Goal: Check status: Check status

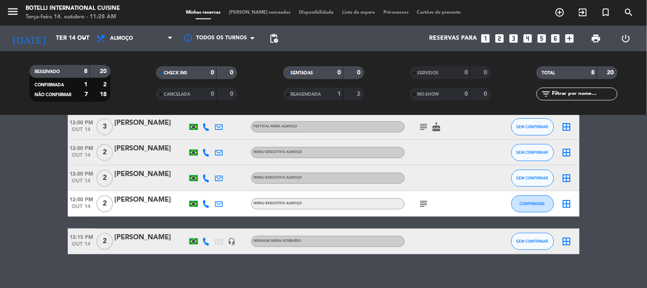
scroll to position [126, 0]
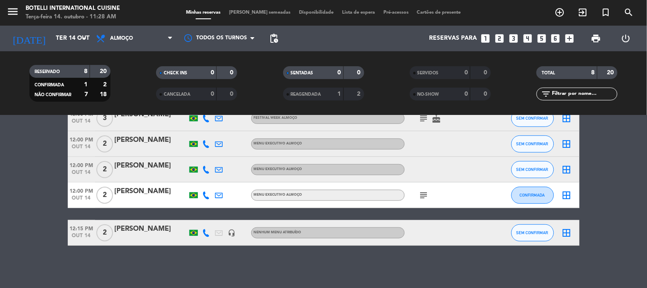
click at [609, 206] on bookings-row "12:00 PM [DATE] 3 Ana Clara FESTIVAL WEEK ALMOÇO check SEM CONFIRMAR border_all…" at bounding box center [323, 137] width 647 height 217
click at [424, 190] on icon "subject" at bounding box center [424, 195] width 10 height 10
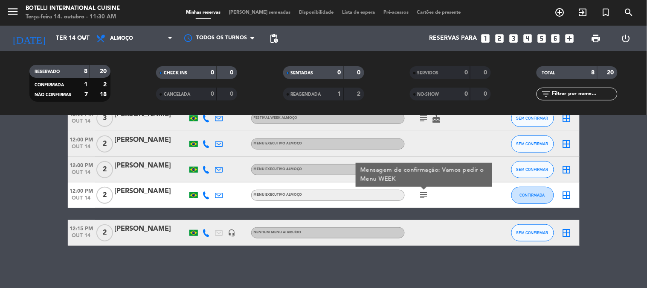
click at [424, 193] on icon "subject" at bounding box center [424, 195] width 10 height 10
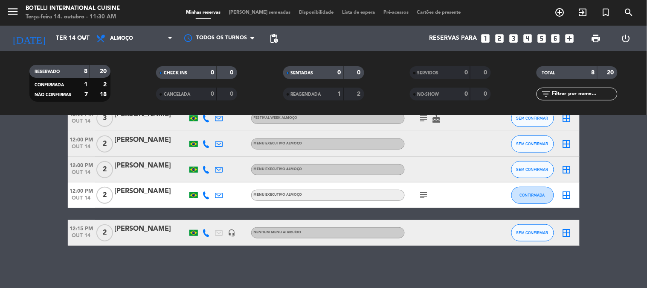
click at [424, 193] on icon "subject" at bounding box center [424, 195] width 10 height 10
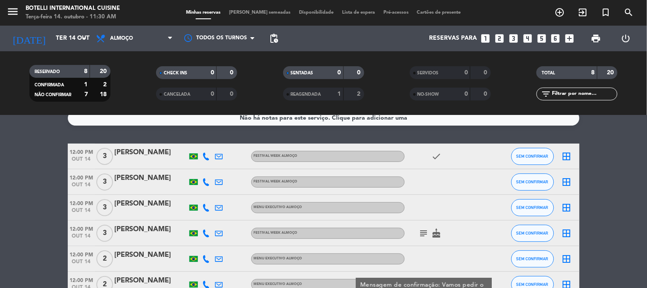
scroll to position [0, 0]
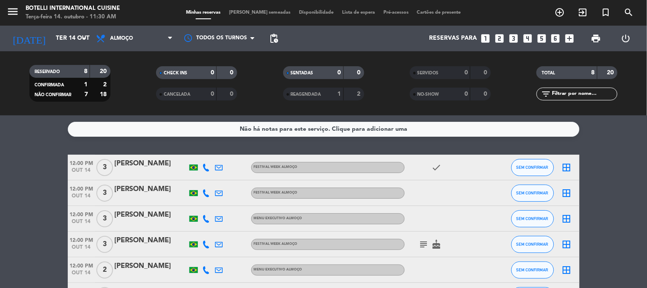
click at [425, 236] on div "subject cake" at bounding box center [443, 243] width 77 height 25
click at [425, 239] on icon "subject" at bounding box center [424, 244] width 10 height 10
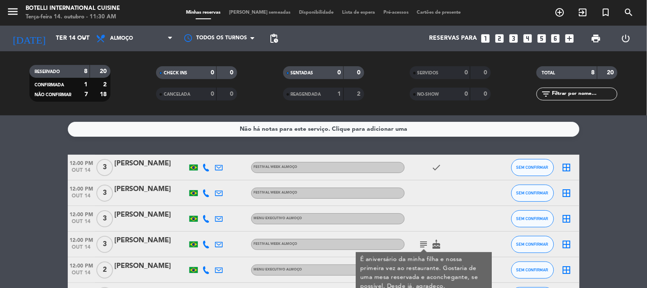
click at [425, 239] on icon "subject" at bounding box center [424, 244] width 10 height 10
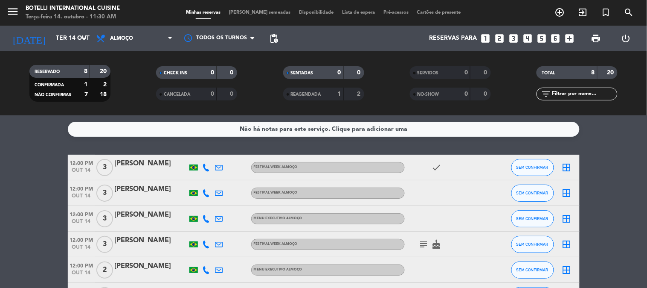
click at [140, 23] on div "menu Botelli International Cuisine Terça-feira 14. outubro - 11:30 AM Minhas re…" at bounding box center [323, 13] width 647 height 26
click at [139, 40] on span "Almoço" at bounding box center [134, 38] width 85 height 19
click at [126, 87] on div "menu Botelli International Cuisine Terça-feira 14. outubro - 11:30 AM Minhas re…" at bounding box center [323, 57] width 647 height 115
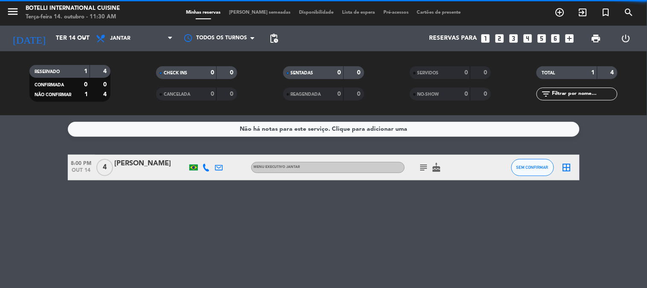
click at [143, 38] on span "Jantar" at bounding box center [134, 38] width 85 height 19
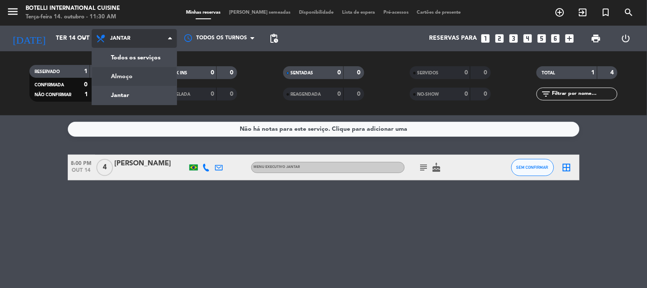
click at [133, 77] on div "menu Botelli International Cuisine Terça-feira 14. outubro - 11:30 AM Minhas re…" at bounding box center [323, 57] width 647 height 115
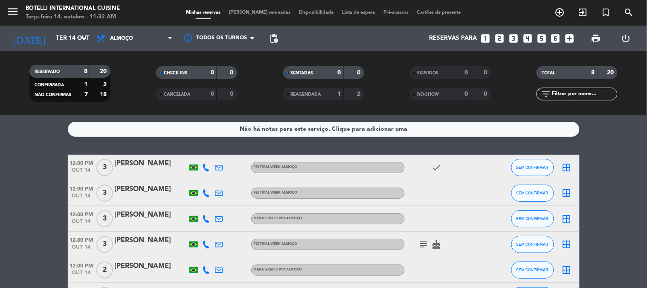
click at [428, 245] on icon "subject" at bounding box center [424, 244] width 10 height 10
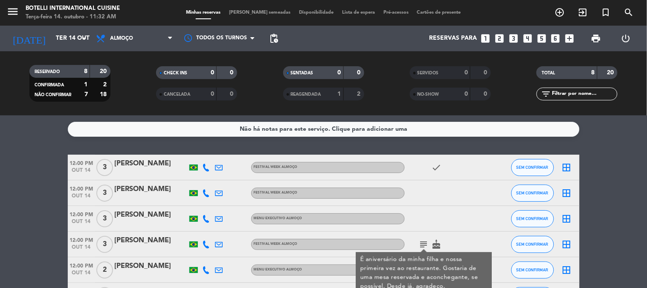
scroll to position [47, 0]
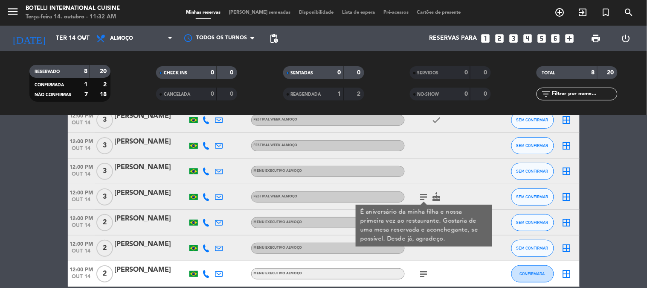
click at [425, 272] on icon "subject" at bounding box center [424, 273] width 10 height 10
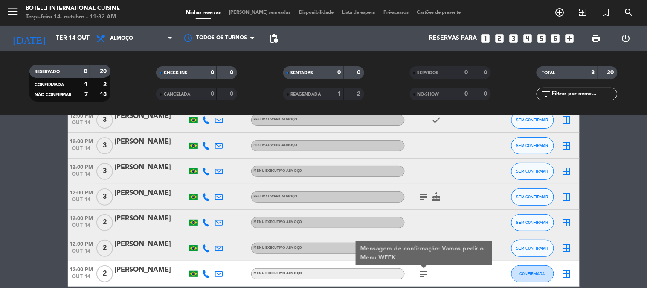
click at [425, 272] on icon "subject" at bounding box center [424, 273] width 10 height 10
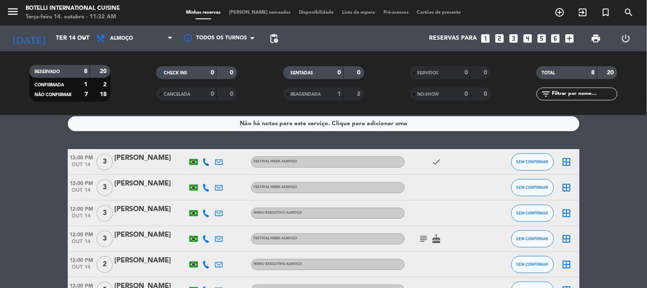
scroll to position [0, 0]
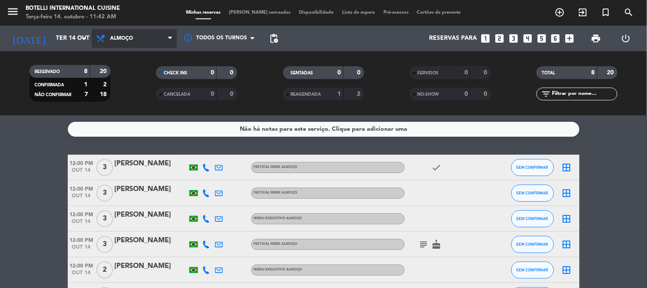
click at [141, 35] on span "Almoço" at bounding box center [134, 38] width 85 height 19
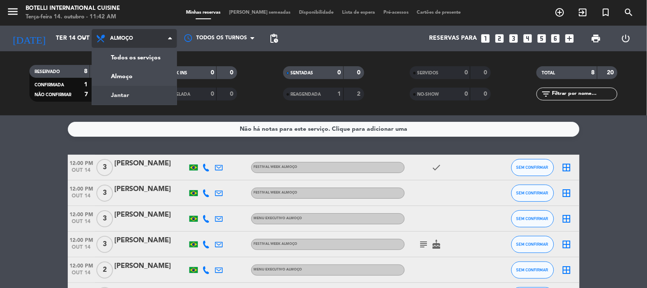
click at [126, 90] on div "menu Botelli International Cuisine Terça-feira 14. outubro - 11:42 AM Minhas re…" at bounding box center [323, 57] width 647 height 115
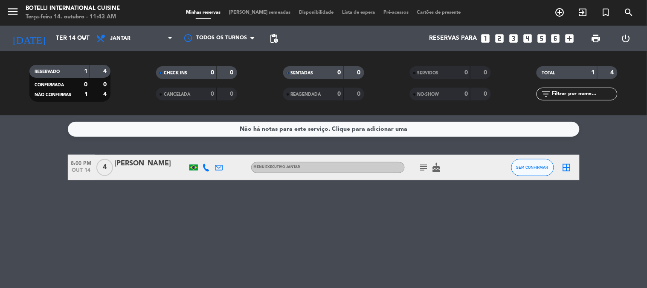
click at [425, 164] on icon "subject" at bounding box center [424, 167] width 10 height 10
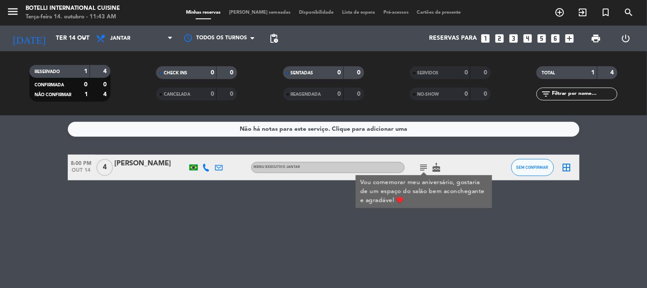
click at [424, 165] on icon "subject" at bounding box center [424, 167] width 10 height 10
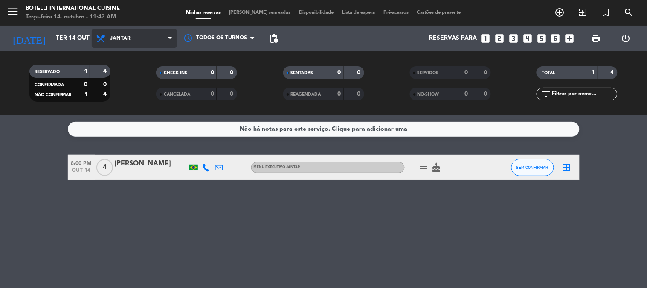
click at [99, 39] on icon at bounding box center [102, 38] width 12 height 10
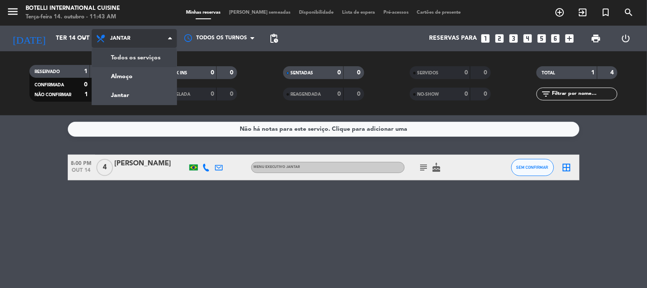
click at [125, 60] on div "menu Botelli International Cuisine Terça-feira 14. outubro - 11:43 AM Minhas re…" at bounding box center [323, 57] width 647 height 115
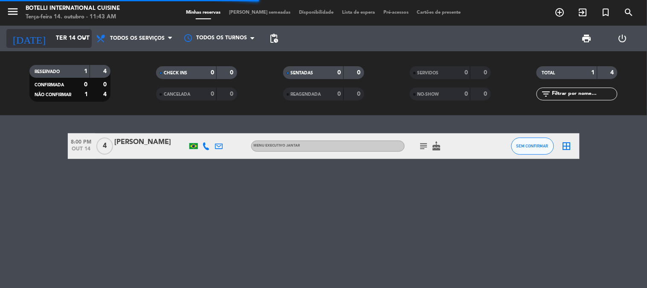
click at [52, 41] on input "Ter 14 out" at bounding box center [92, 38] width 81 height 15
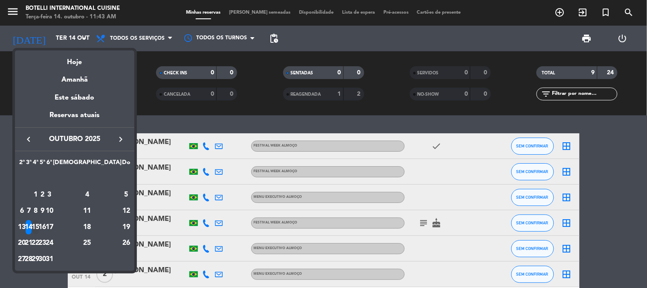
click at [39, 227] on div "15" at bounding box center [35, 227] width 6 height 15
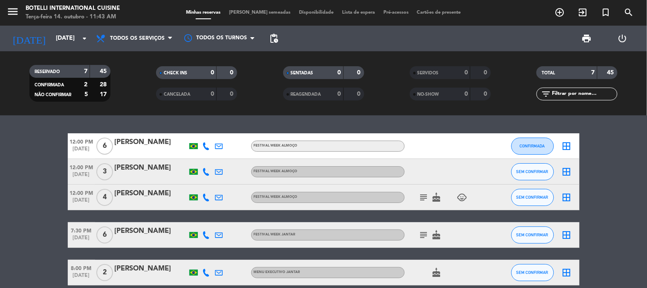
click at [424, 199] on icon "subject" at bounding box center [424, 197] width 10 height 10
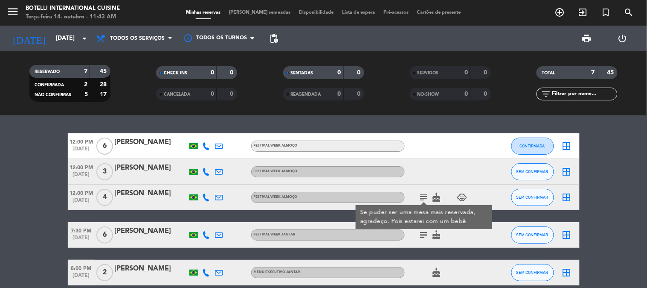
click at [424, 199] on icon "subject" at bounding box center [424, 197] width 10 height 10
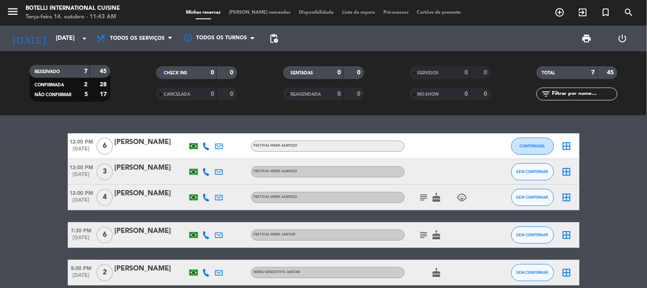
scroll to position [47, 0]
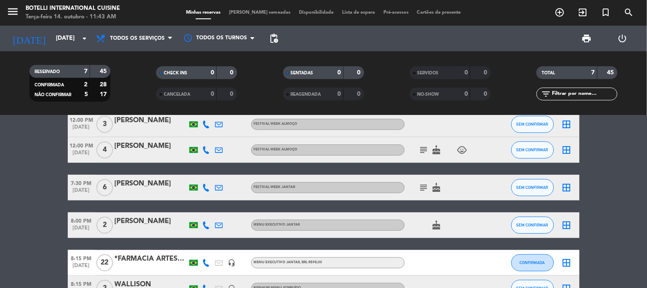
click at [425, 191] on icon "subject" at bounding box center [424, 187] width 10 height 10
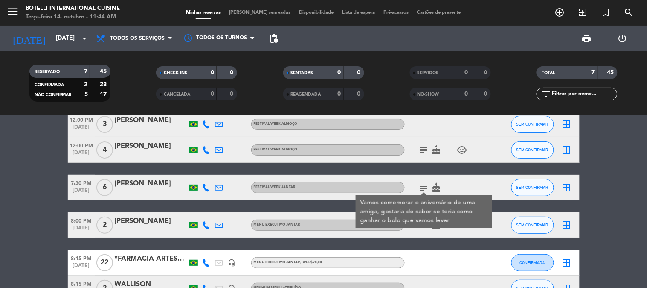
click at [424, 188] on icon "subject" at bounding box center [424, 187] width 10 height 10
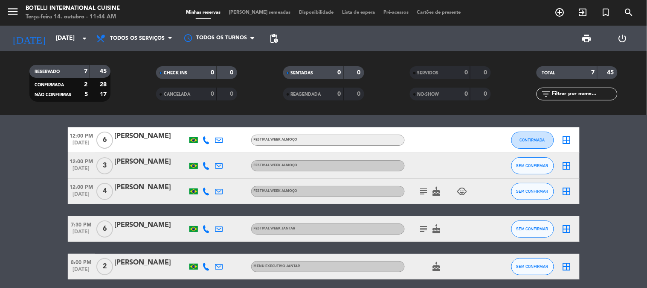
scroll to position [0, 0]
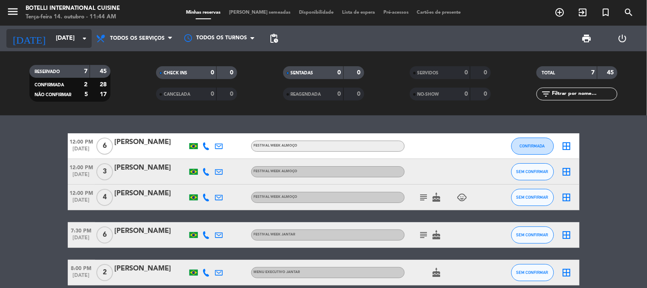
click at [52, 42] on input "[DATE]" at bounding box center [92, 38] width 81 height 15
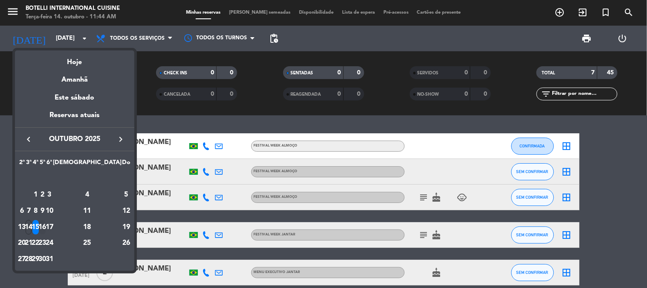
click at [46, 226] on div "16" at bounding box center [42, 227] width 6 height 15
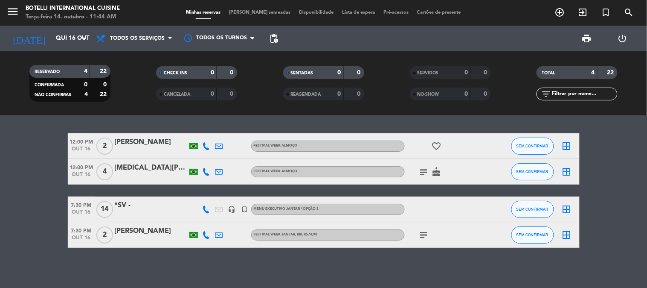
click at [425, 236] on icon "subject" at bounding box center [424, 235] width 10 height 10
click at [425, 237] on icon "subject" at bounding box center [424, 235] width 10 height 10
click at [424, 169] on icon "subject" at bounding box center [424, 171] width 10 height 10
click at [52, 46] on input "Qui 16 out" at bounding box center [92, 38] width 81 height 15
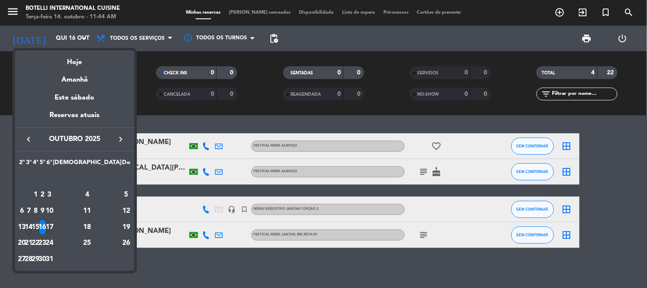
click at [52, 227] on div "17" at bounding box center [49, 227] width 6 height 15
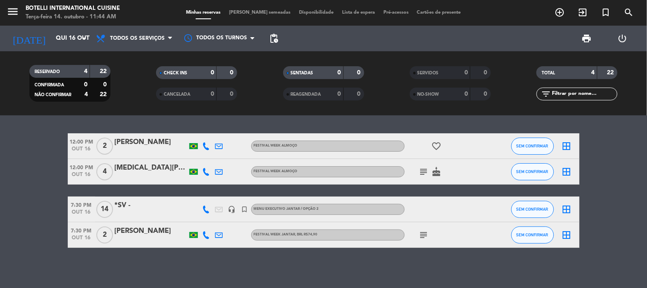
type input "Sex 17 out"
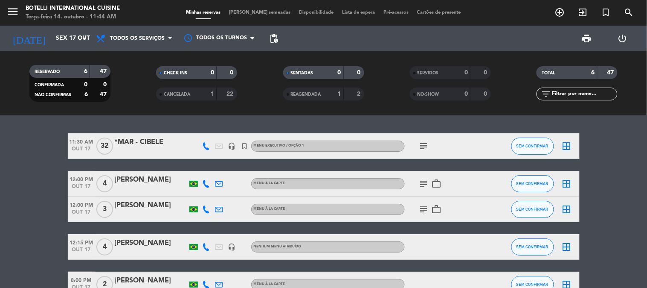
click at [428, 143] on icon "subject" at bounding box center [424, 146] width 10 height 10
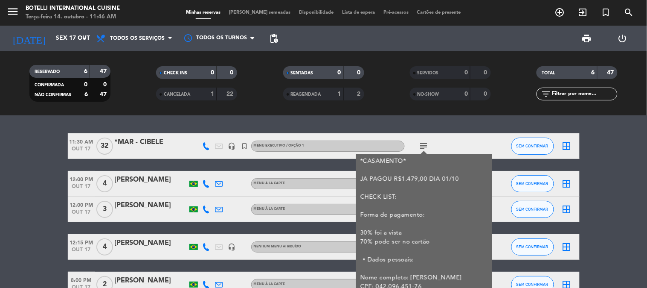
click at [423, 146] on icon "subject" at bounding box center [424, 146] width 10 height 10
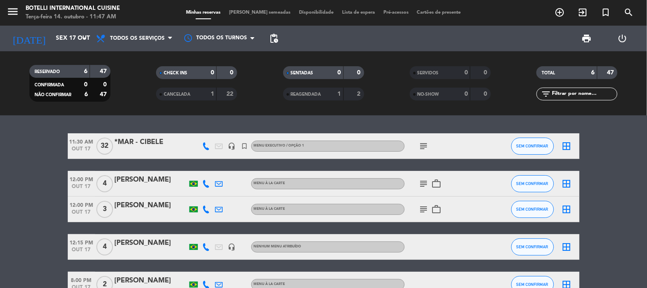
click at [426, 183] on icon "subject" at bounding box center [424, 183] width 10 height 10
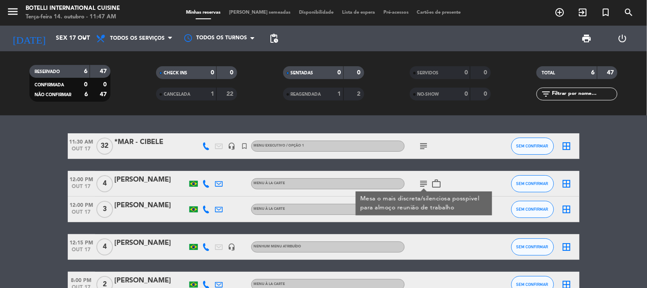
click at [427, 227] on div "11:30 AM [DATE] *MAR - CIBELE headset_mic turned_in_not MENU EXECUTIVO / OPÇÃO …" at bounding box center [324, 228] width 512 height 190
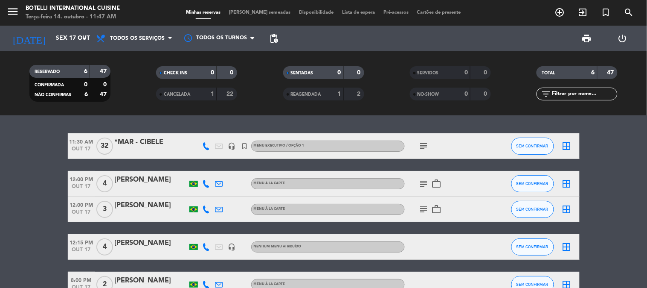
click at [427, 210] on icon "subject" at bounding box center [424, 209] width 10 height 10
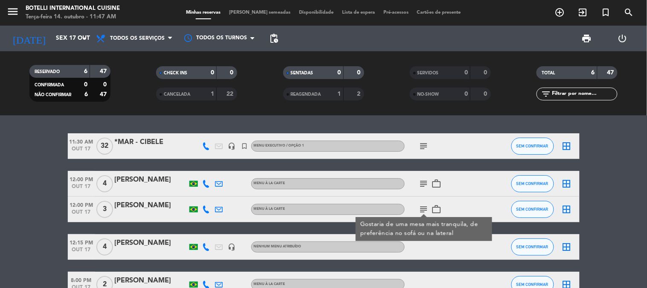
click at [427, 210] on icon "subject" at bounding box center [424, 209] width 10 height 10
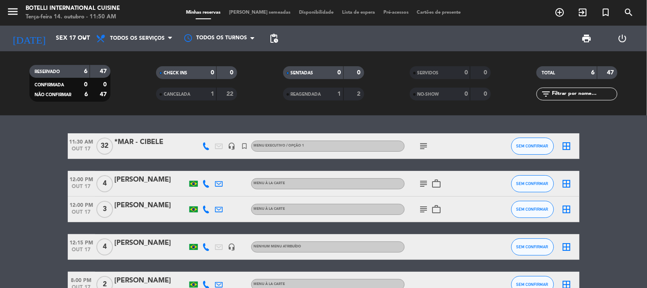
click at [620, 191] on bookings-row "11:30 AM [DATE] *MAR - CIBELE headset_mic turned_in_not MENU EXECUTIVO / OPÇÃO …" at bounding box center [323, 228] width 647 height 190
